Goal: Navigation & Orientation: Find specific page/section

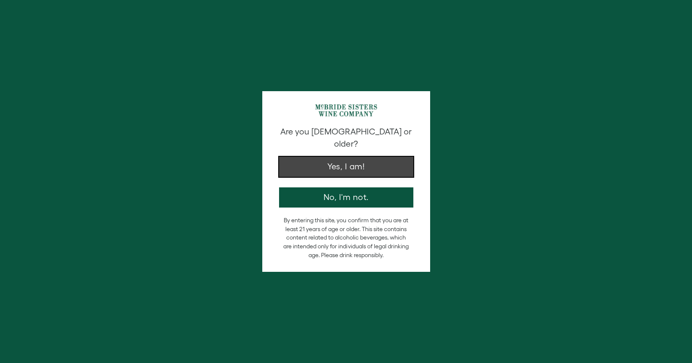
click at [345, 157] on button "Yes, I am!" at bounding box center [346, 167] width 134 height 20
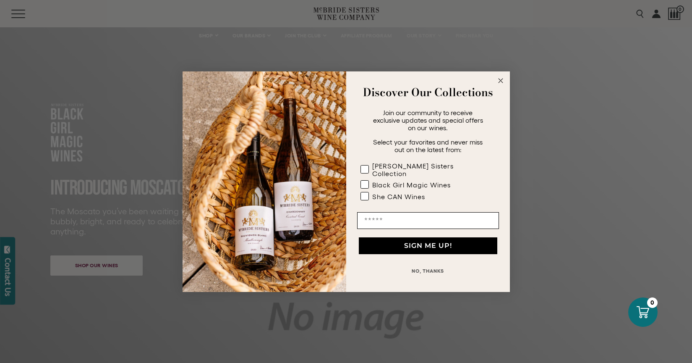
scroll to position [9, 0]
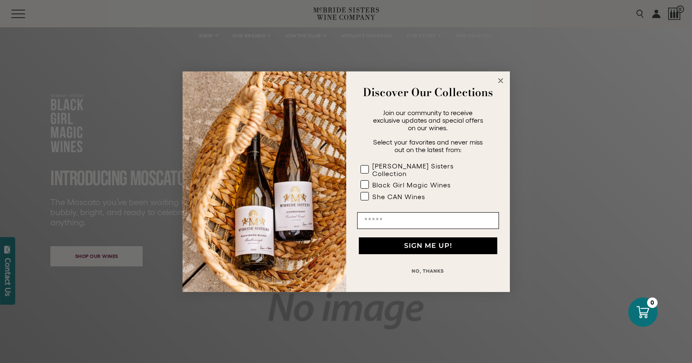
click at [498, 85] on circle "Close dialog" at bounding box center [501, 81] width 10 height 10
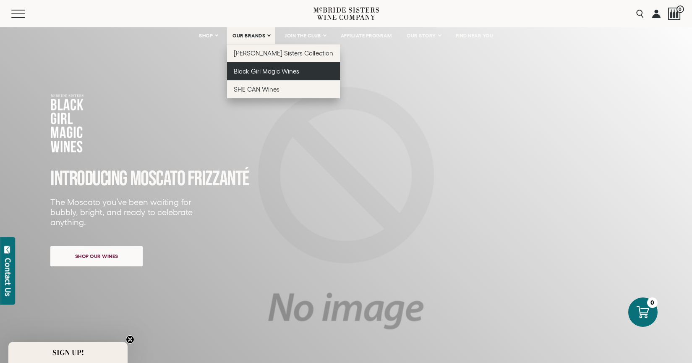
click at [259, 75] on span "Black Girl Magic Wines" at bounding box center [266, 71] width 65 height 7
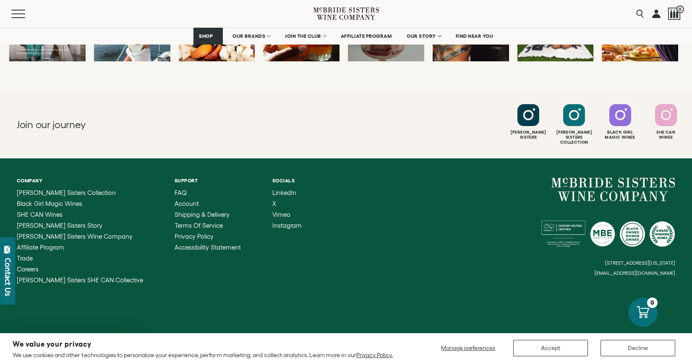
scroll to position [2730, 0]
